Goal: Task Accomplishment & Management: Use online tool/utility

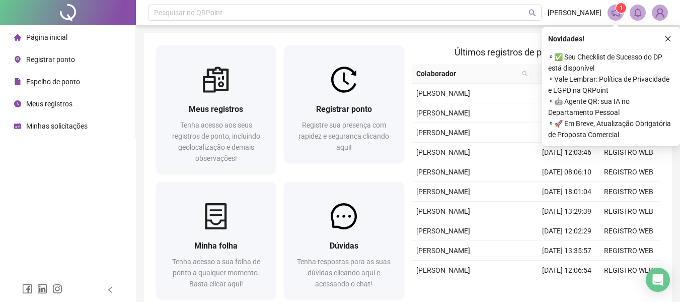
click at [33, 56] on span "Registrar ponto" at bounding box center [50, 59] width 49 height 8
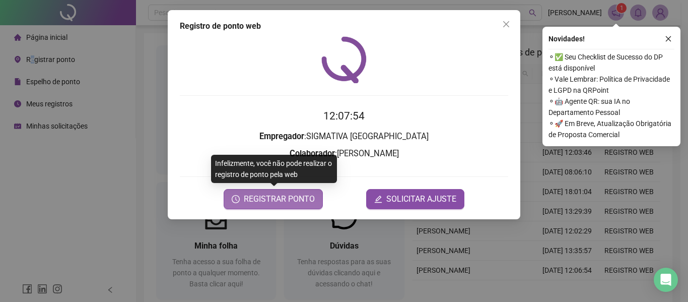
click at [288, 198] on span "REGISTRAR PONTO" at bounding box center [279, 199] width 71 height 12
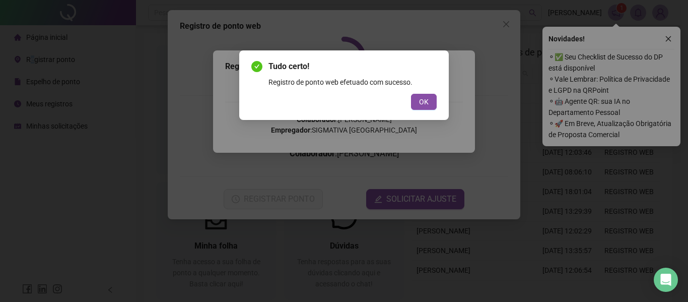
click at [411, 94] on button "OK" at bounding box center [424, 102] width 26 height 16
